Goal: Transaction & Acquisition: Purchase product/service

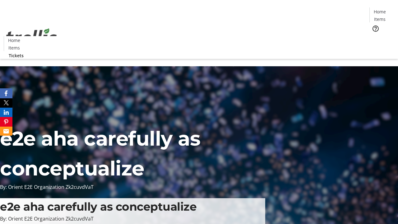
click at [375, 36] on span "Tickets" at bounding box center [382, 39] width 15 height 7
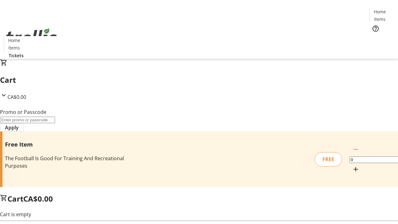
click at [352, 166] on mat-icon "Increment by one" at bounding box center [355, 169] width 7 height 7
type input "1"
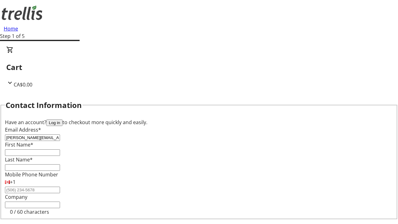
type input "[PERSON_NAME][EMAIL_ADDRESS][DOMAIN_NAME]"
type input "[PERSON_NAME]"
